Goal: Navigation & Orientation: Find specific page/section

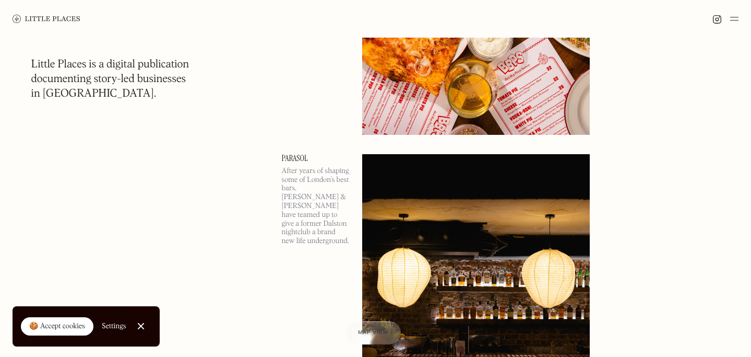
scroll to position [797, 0]
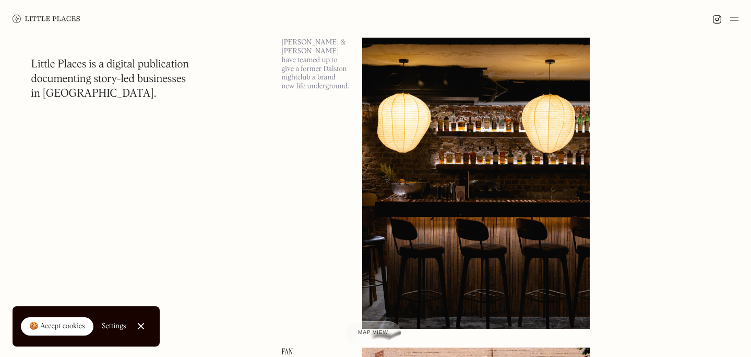
click at [733, 21] on img at bounding box center [734, 19] width 8 height 13
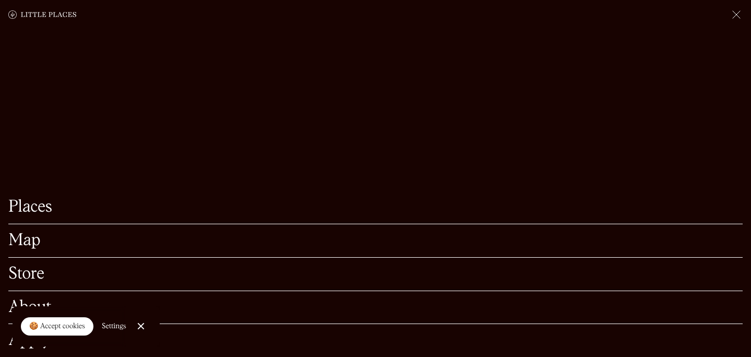
click at [29, 236] on link "Map" at bounding box center [375, 240] width 734 height 16
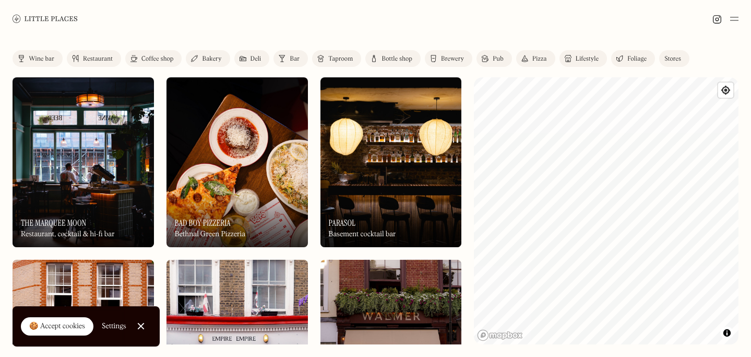
click at [139, 329] on link "Close Cookie Popup" at bounding box center [141, 325] width 21 height 21
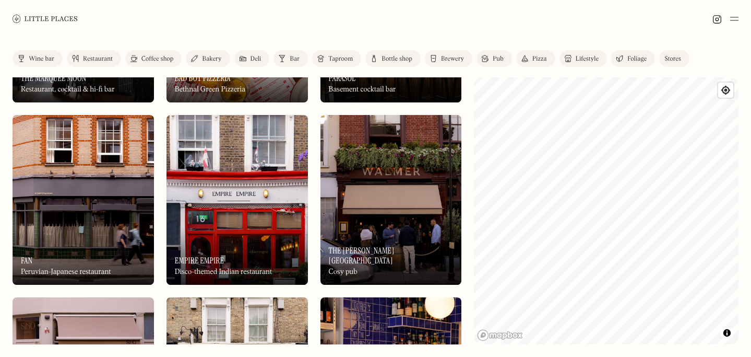
scroll to position [148, 0]
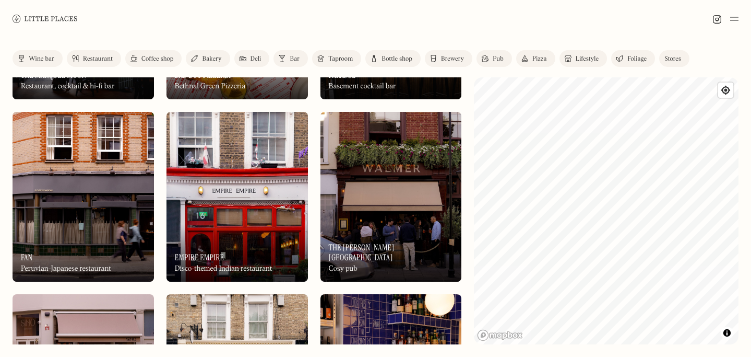
click at [740, 192] on div "Label Wine bar Restaurant Coffee shop Bakery Deli Bar Taproom Bottle shop Brewe…" at bounding box center [375, 197] width 751 height 319
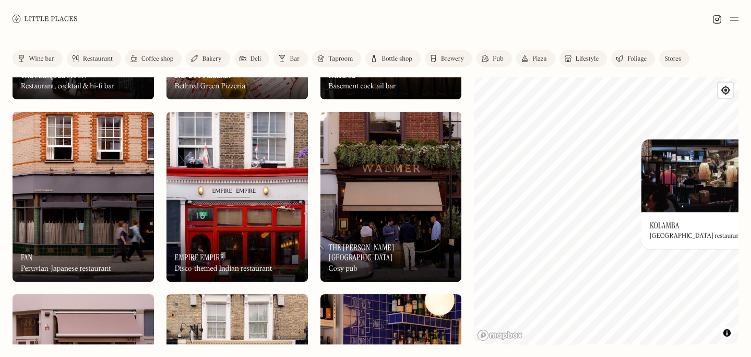
click at [670, 223] on div "© Mapbox © OpenStreetMap Improve this map On Our Radar Kolamba [GEOGRAPHIC_DATA…" at bounding box center [606, 210] width 265 height 267
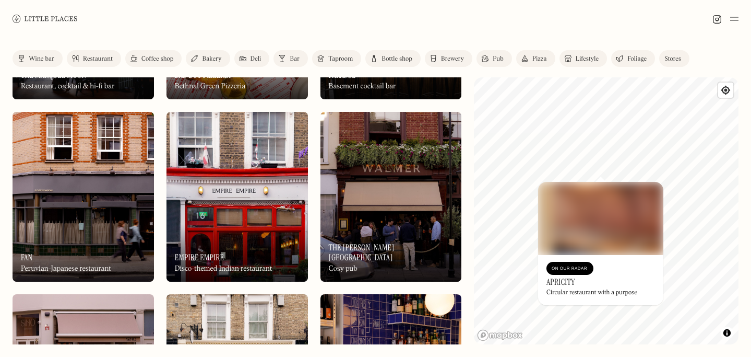
click at [601, 188] on img at bounding box center [600, 218] width 125 height 73
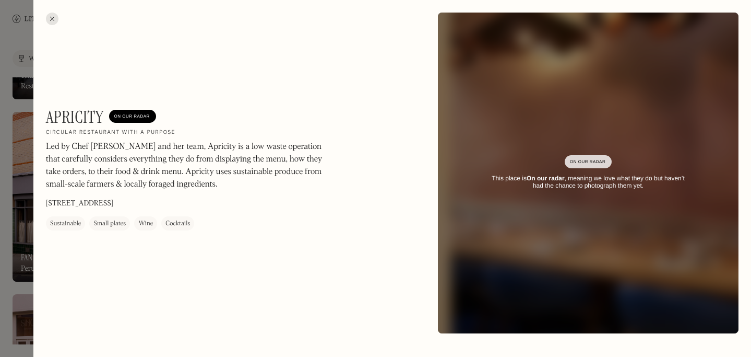
click at [18, 305] on div at bounding box center [375, 178] width 751 height 357
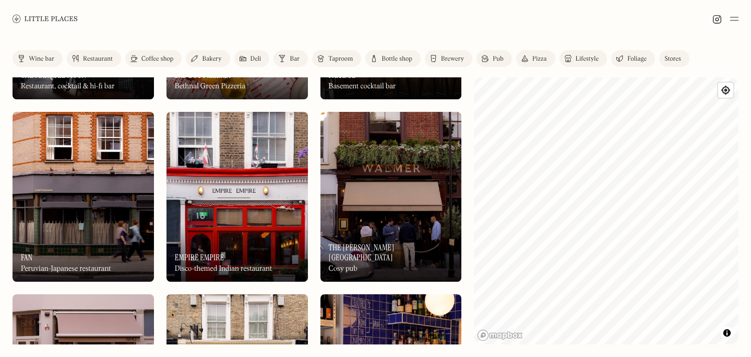
drag, startPoint x: 504, startPoint y: 247, endPoint x: 463, endPoint y: 281, distance: 53.4
click at [463, 281] on div "Label Wine bar Restaurant Coffee shop Bakery Deli Bar Taproom Bottle shop Brewe…" at bounding box center [375, 197] width 751 height 319
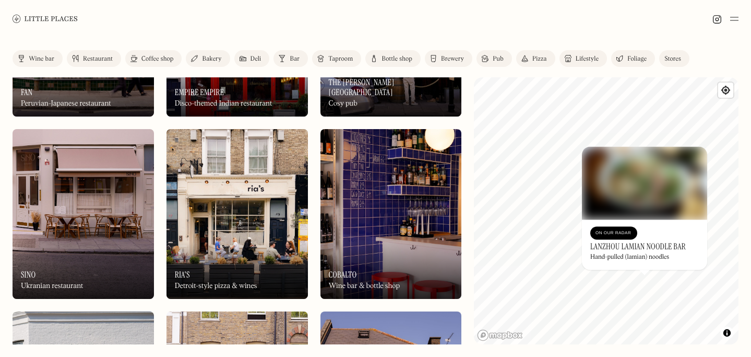
scroll to position [321, 0]
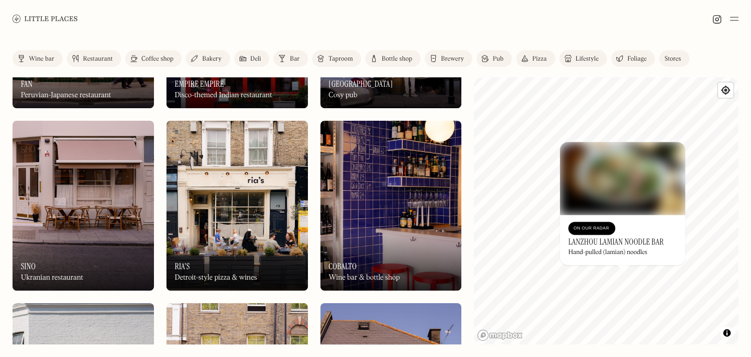
click at [541, 203] on div "© Mapbox © OpenStreetMap Improve this map On Our Radar Lanzhou Lamian Noodle Ba…" at bounding box center [606, 210] width 265 height 267
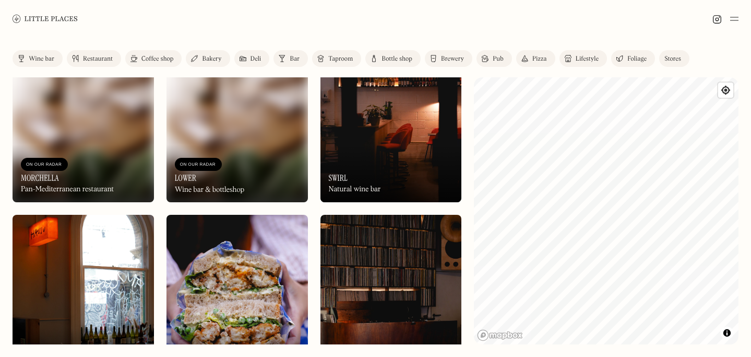
scroll to position [2720, 0]
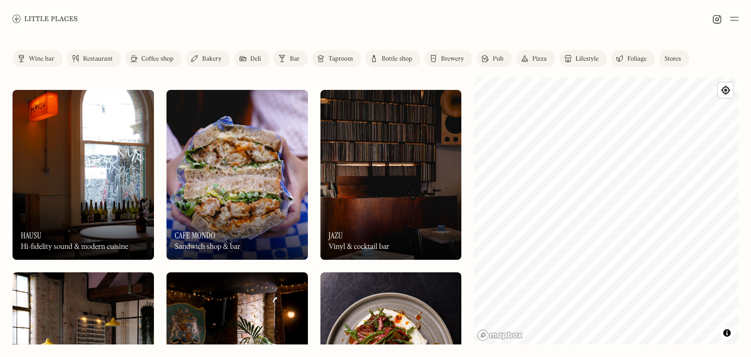
click at [217, 195] on img at bounding box center [237, 175] width 141 height 170
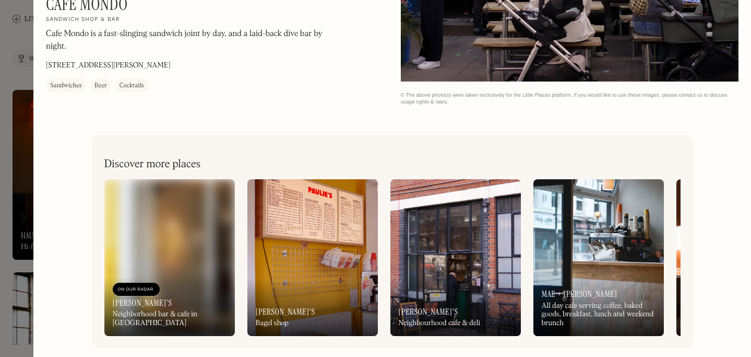
scroll to position [793, 0]
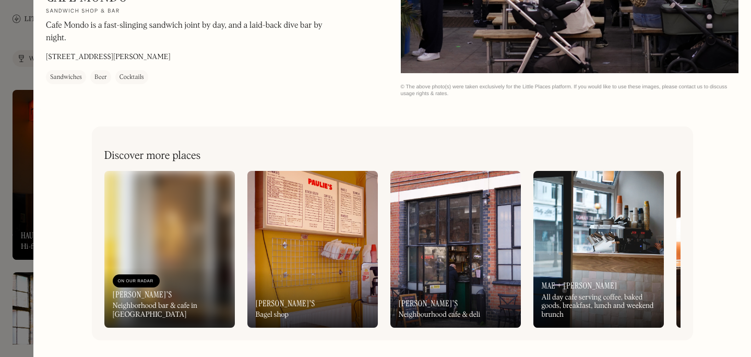
click at [33, 312] on div at bounding box center [375, 178] width 751 height 357
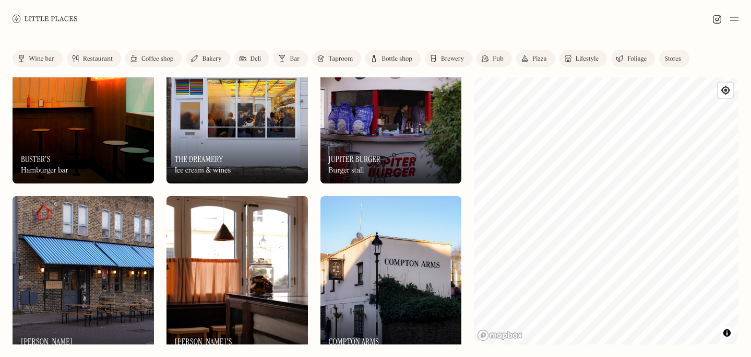
scroll to position [3359, 0]
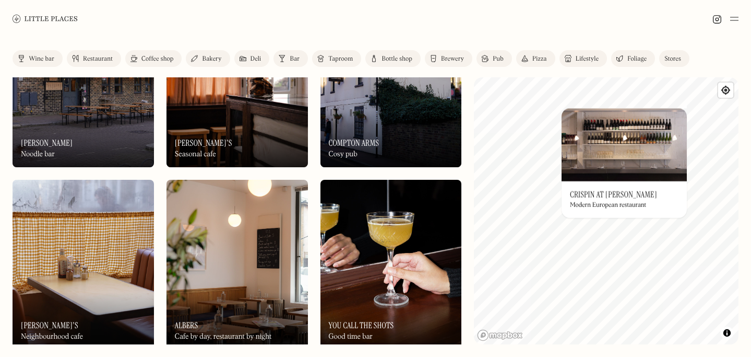
click at [663, 174] on div "© Mapbox © OpenStreetMap Improve this map On Our Radar Crispin at [PERSON_NAME]…" at bounding box center [606, 210] width 265 height 267
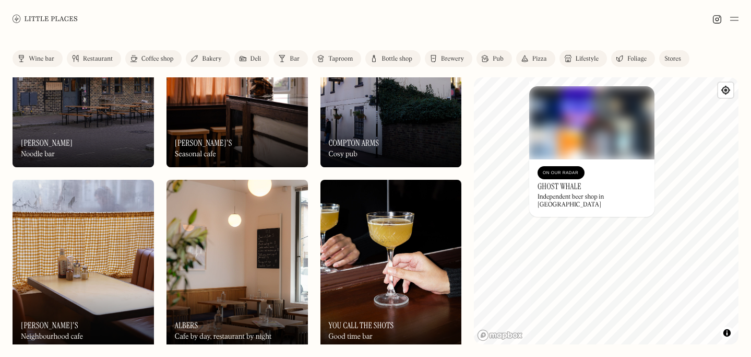
click at [465, 211] on div "Label Wine bar Restaurant Coffee shop Bakery Deli Bar Taproom Bottle shop Brewe…" at bounding box center [375, 197] width 751 height 319
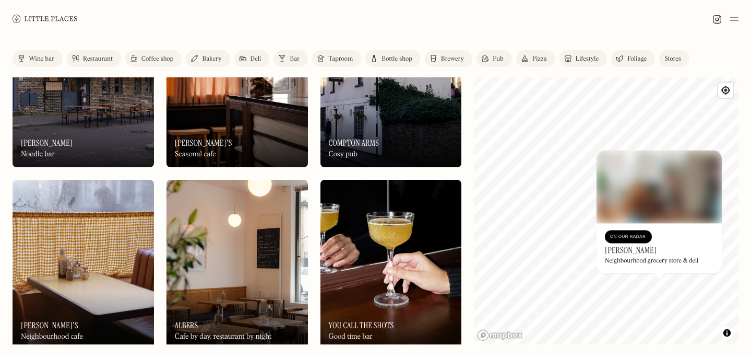
click at [667, 267] on div "© Mapbox © OpenStreetMap Improve this map On Our Radar Gladwell's Neighbourhood…" at bounding box center [606, 210] width 265 height 267
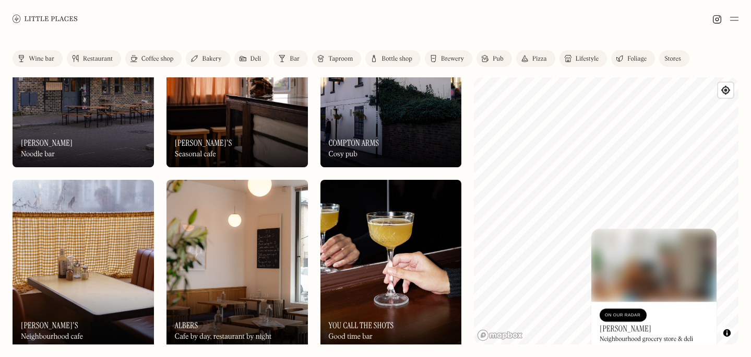
click at [610, 339] on div "© Mapbox © OpenStreetMap Improve this map On Our Radar Gladwell's Neighbourhood…" at bounding box center [606, 210] width 265 height 267
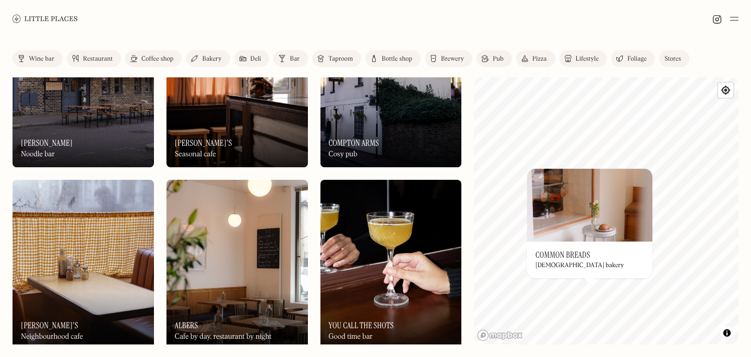
click at [583, 250] on h3 "Common Breads" at bounding box center [563, 255] width 55 height 10
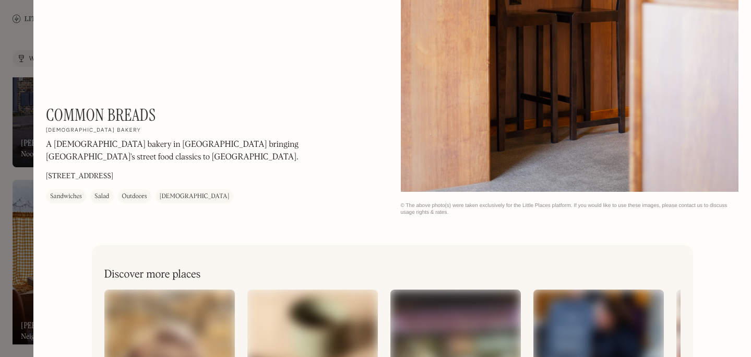
scroll to position [1224, 0]
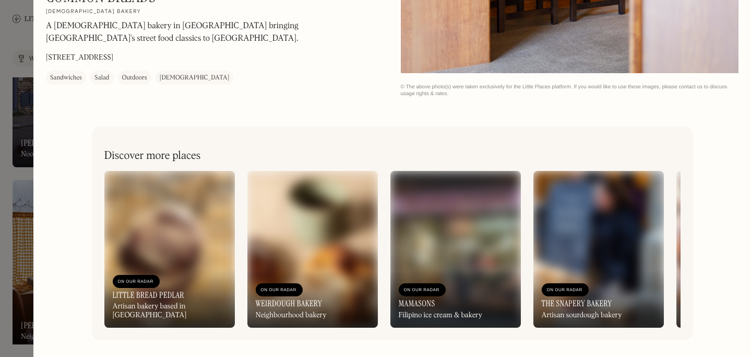
click at [3, 307] on div at bounding box center [375, 178] width 751 height 357
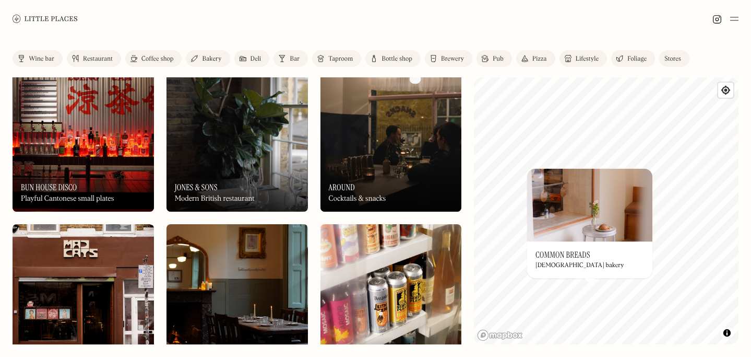
scroll to position [3852, 0]
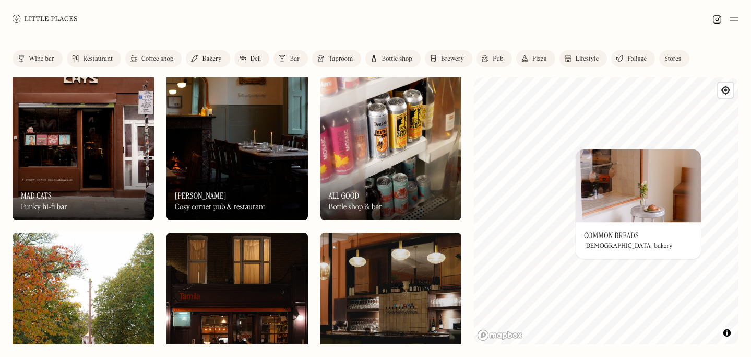
click at [625, 256] on div "© Mapbox © OpenStreetMap Improve this map On Our Radar Common Breads Lebanese b…" at bounding box center [606, 210] width 265 height 267
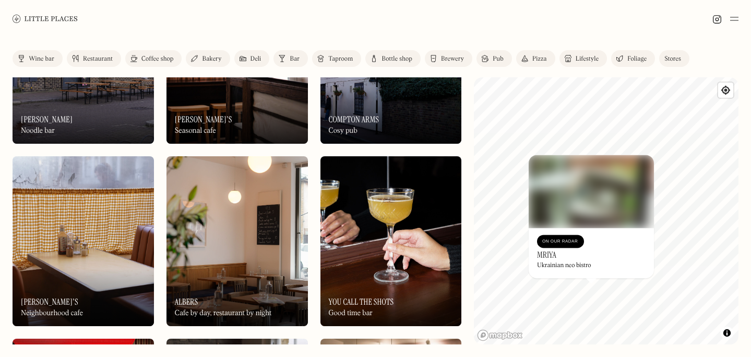
scroll to position [3591, 0]
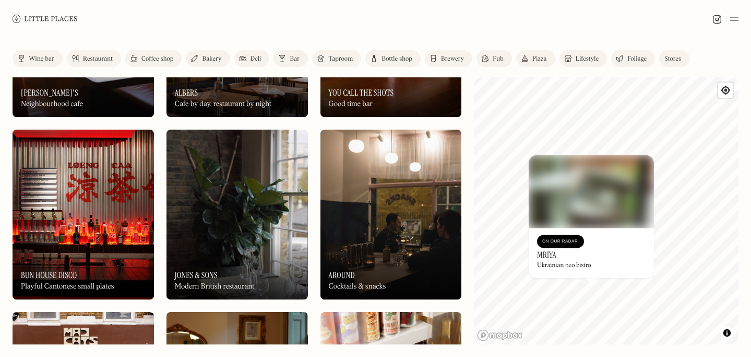
click at [465, 292] on div "Label Wine bar Restaurant Coffee shop Bakery Deli Bar Taproom Bottle shop Brewe…" at bounding box center [375, 197] width 751 height 319
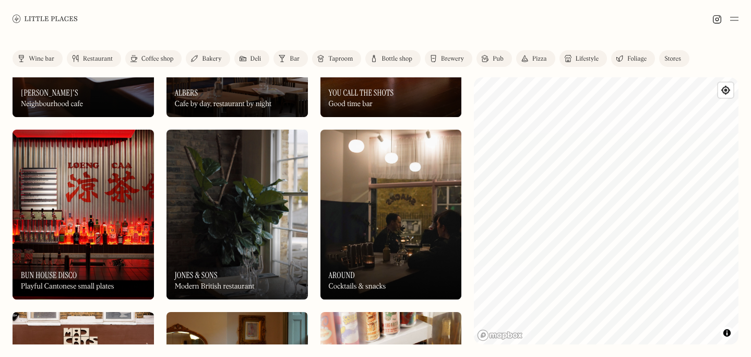
click at [744, 119] on div "Label Wine bar Restaurant Coffee shop Bakery Deli Bar Taproom Bottle shop Brewe…" at bounding box center [375, 197] width 751 height 319
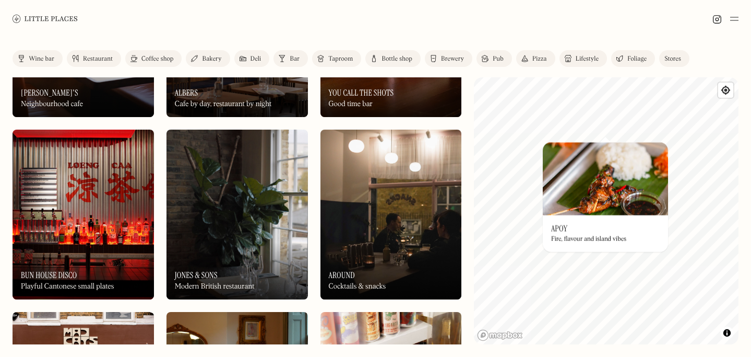
click at [583, 175] on div "© Mapbox © OpenStreetMap Improve this map On Our Radar Apoy Fire, flavour and i…" at bounding box center [606, 210] width 265 height 267
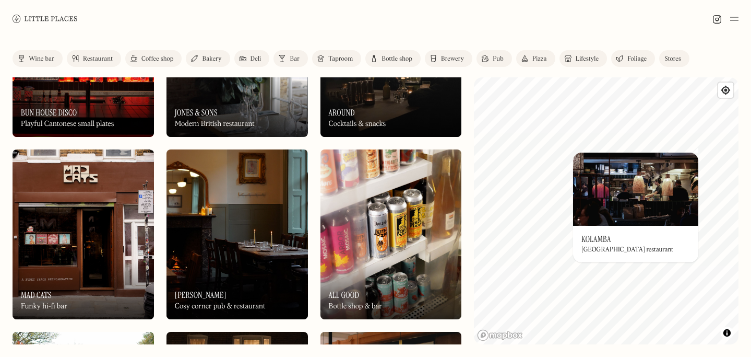
scroll to position [3756, 0]
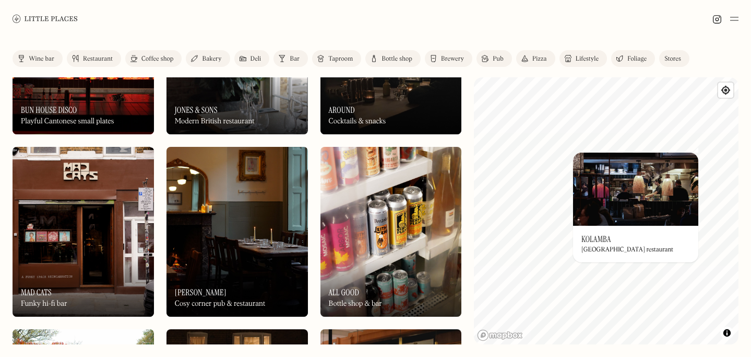
click at [397, 192] on img at bounding box center [391, 232] width 141 height 170
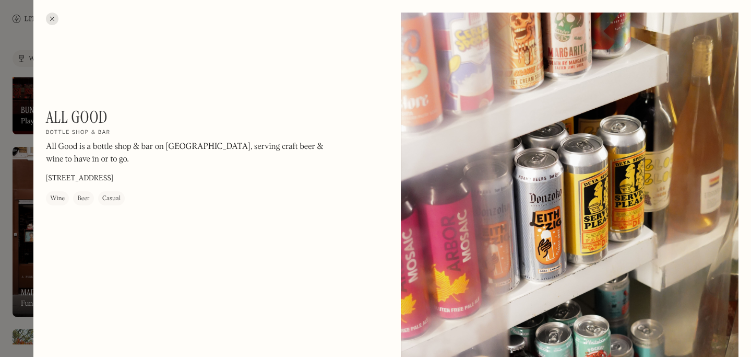
click at [56, 16] on div at bounding box center [52, 19] width 13 height 13
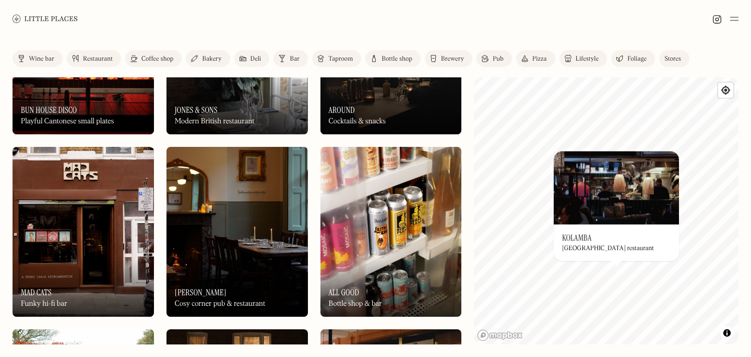
click at [517, 355] on div "Label Wine bar Restaurant Coffee shop Bakery Deli Bar Taproom Bottle shop Brewe…" at bounding box center [375, 197] width 751 height 319
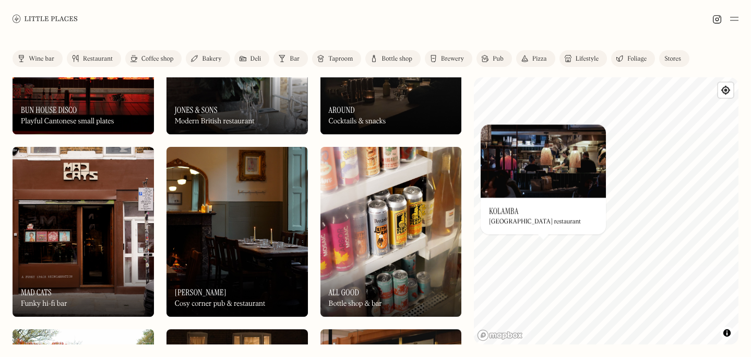
click at [527, 159] on div "© Mapbox © OpenStreetMap Improve this map On Our Radar Kolamba [GEOGRAPHIC_DATA…" at bounding box center [606, 210] width 265 height 267
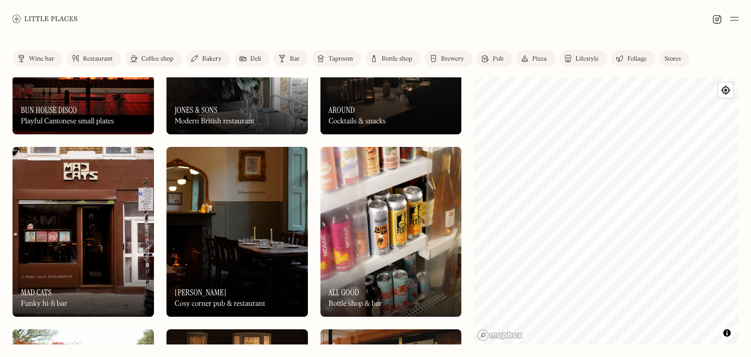
click at [698, 39] on div "Label Wine bar Restaurant Coffee shop Bakery Deli Bar Taproom Bottle shop Brewe…" at bounding box center [375, 197] width 751 height 319
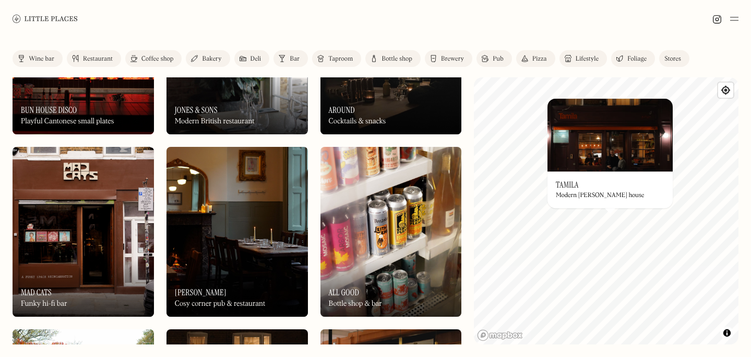
click at [594, 149] on img at bounding box center [610, 134] width 125 height 73
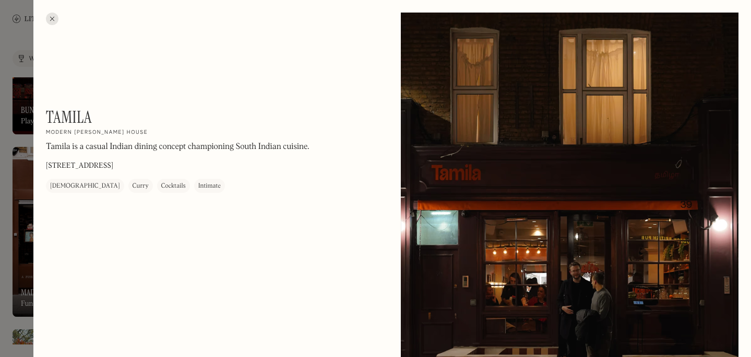
click at [18, 241] on div at bounding box center [375, 178] width 751 height 357
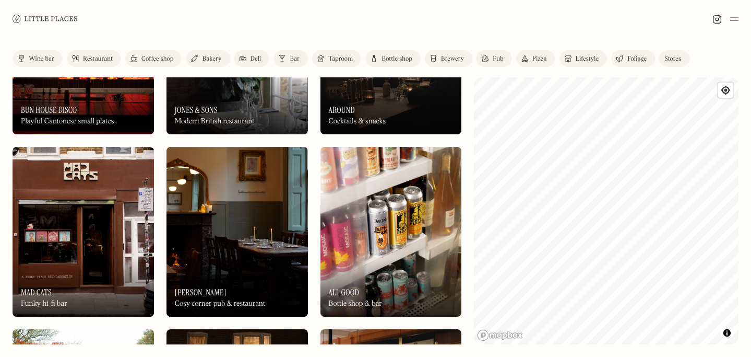
click at [684, 23] on body "Places Map Store About Apply 🍪 Accept cookies Settings Close Cookie Popup Close…" at bounding box center [375, 178] width 751 height 357
click at [728, 86] on span "Find my location" at bounding box center [725, 89] width 15 height 15
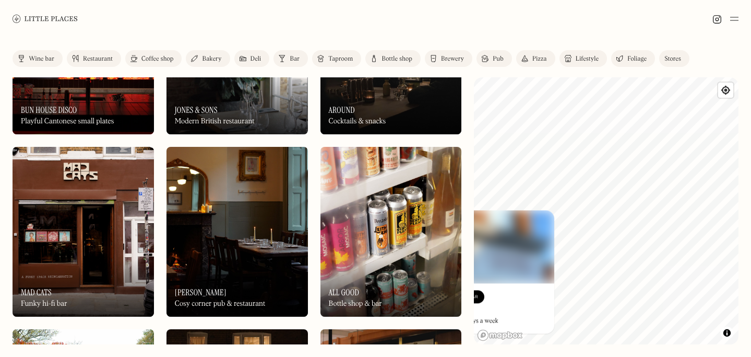
click at [514, 291] on div "© Mapbox © OpenStreetMap Improve this map On Our Radar Milk Milkin’ it 7 days a…" at bounding box center [606, 210] width 265 height 267
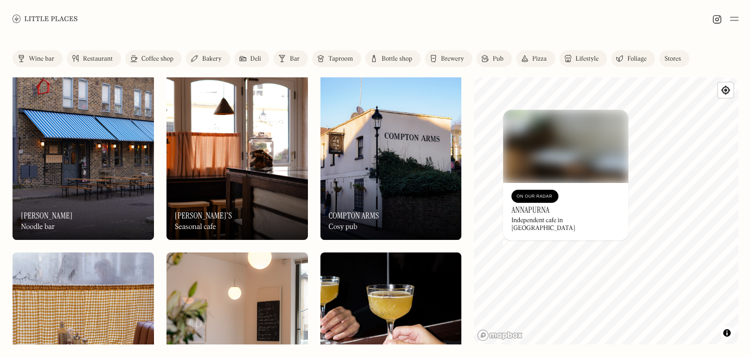
scroll to position [2465, 0]
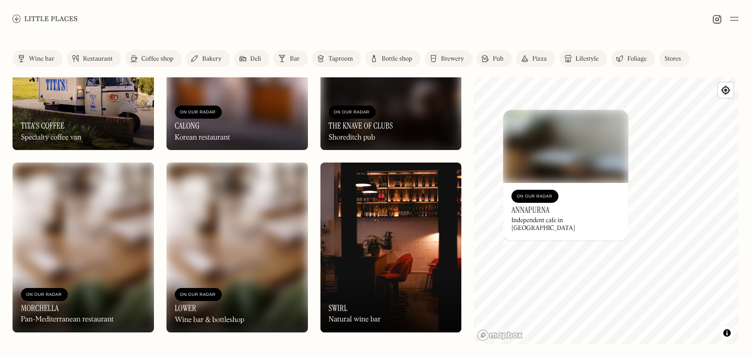
click at [56, 246] on img at bounding box center [83, 247] width 141 height 170
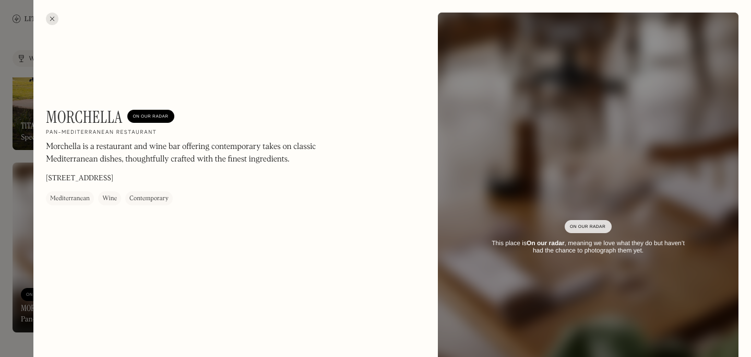
click at [17, 238] on div at bounding box center [375, 178] width 751 height 357
